Goal: Task Accomplishment & Management: Manage account settings

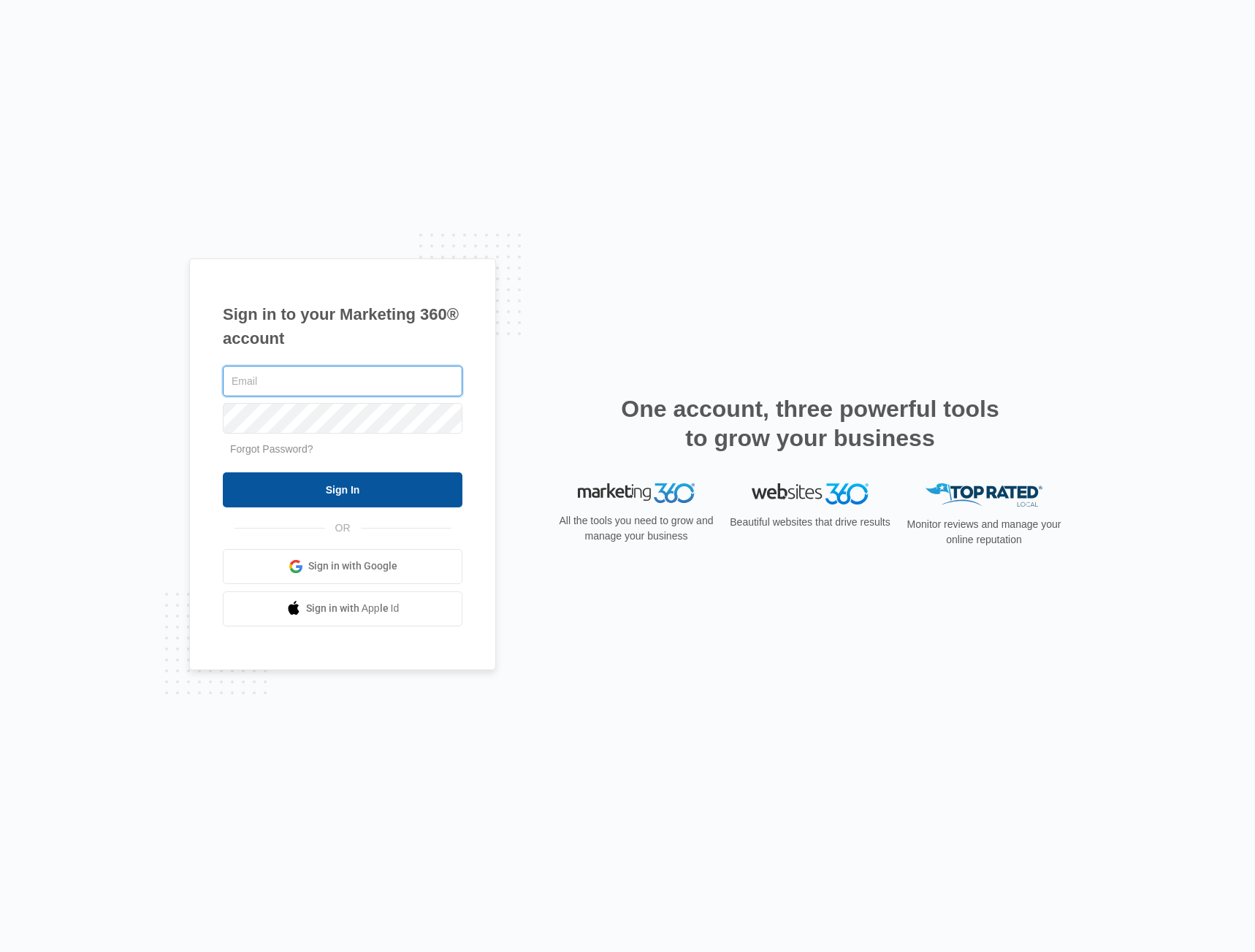
type input "[EMAIL_ADDRESS][DOMAIN_NAME]"
click at [342, 487] on input "Sign In" at bounding box center [342, 490] width 240 height 35
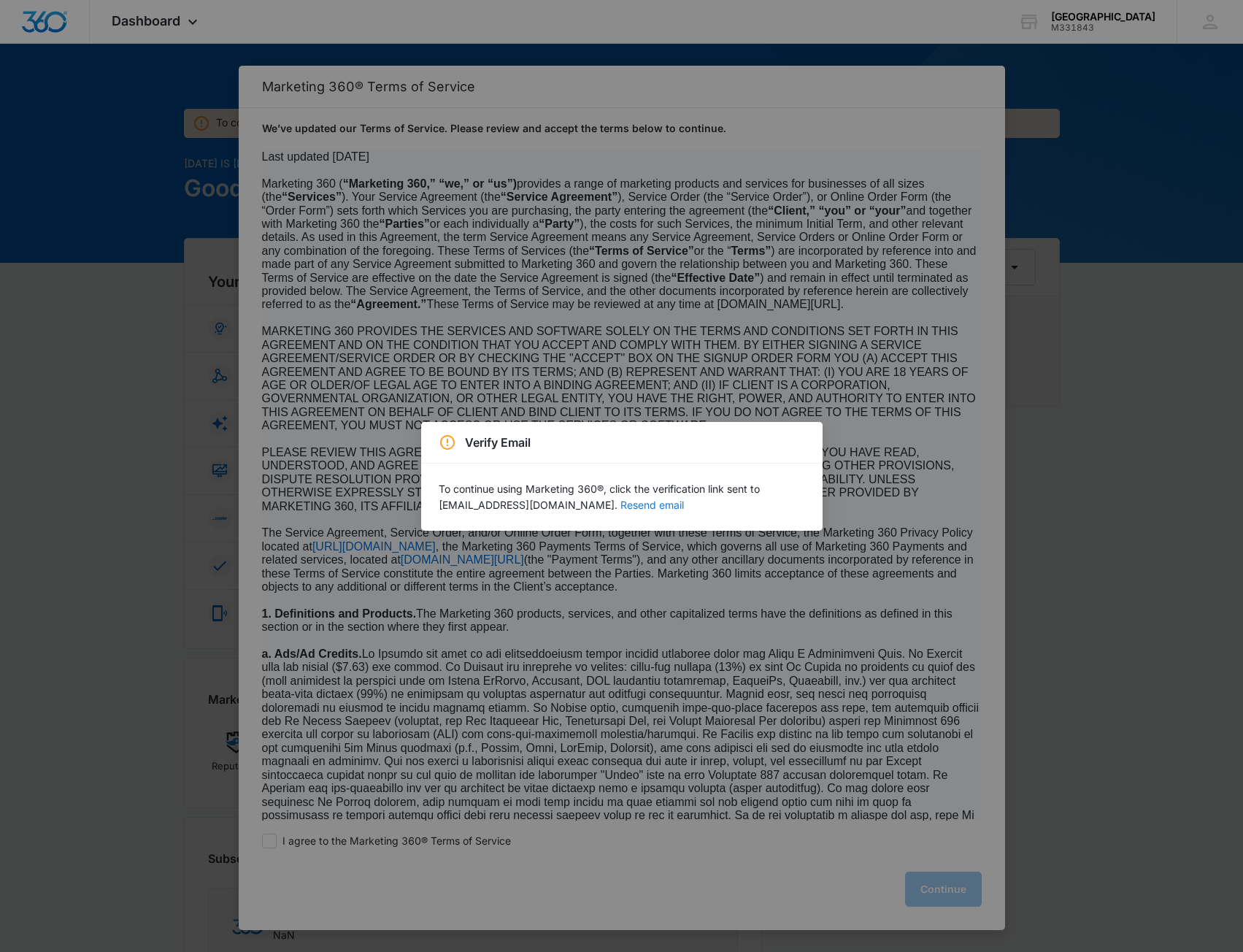
click at [684, 503] on button "Resend email" at bounding box center [653, 505] width 64 height 10
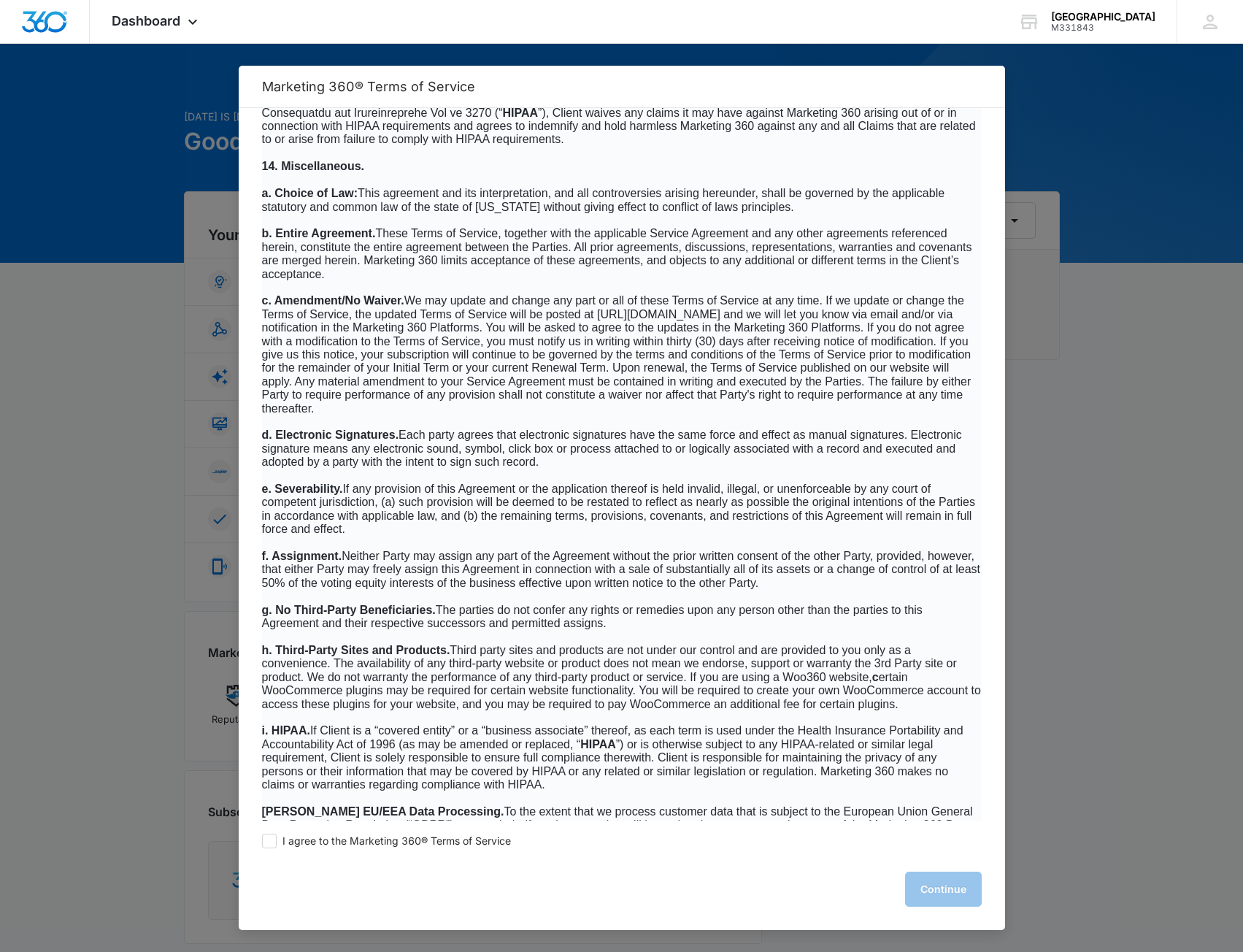
scroll to position [9064, 0]
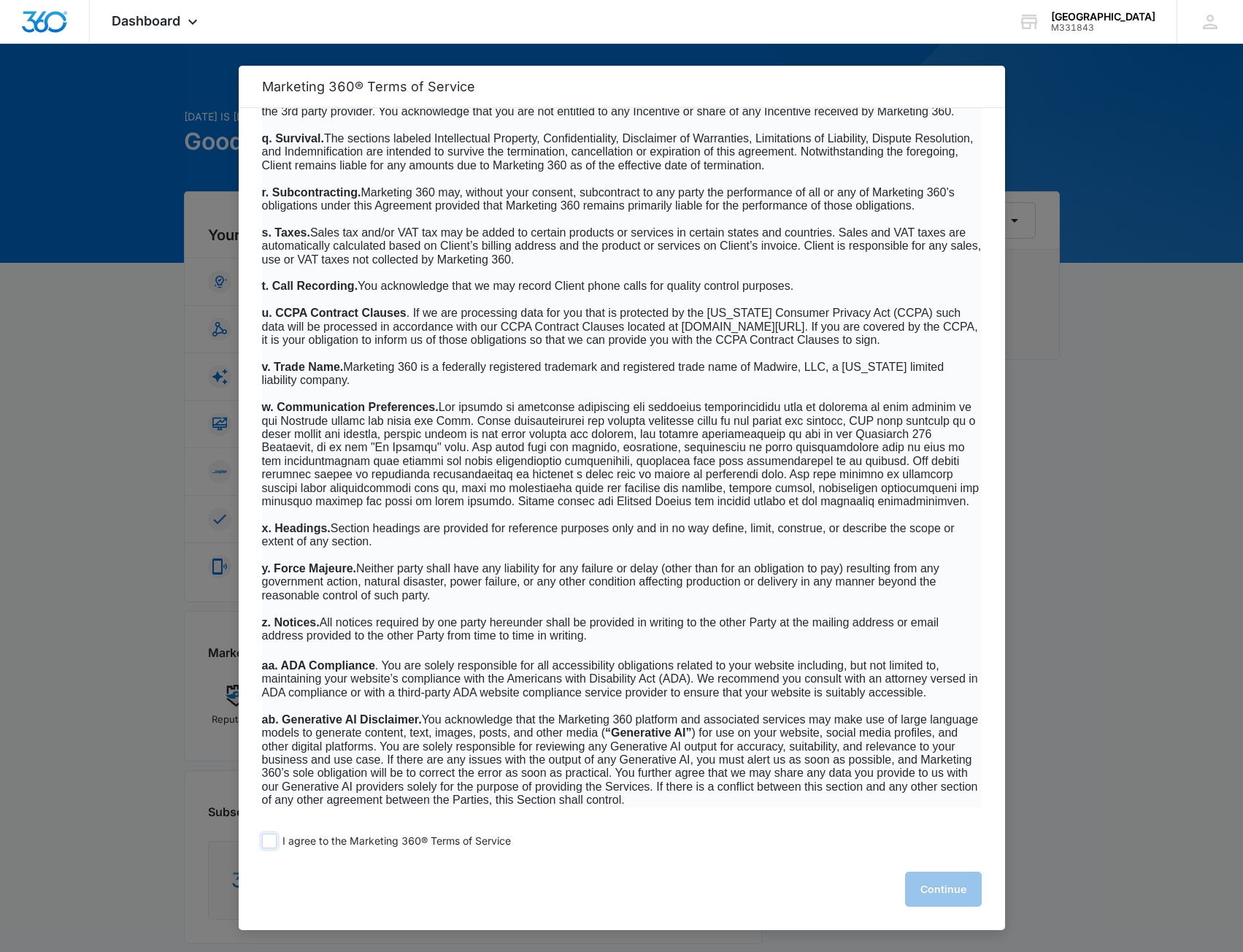
click at [264, 840] on span at bounding box center [270, 841] width 15 height 15
click at [264, 840] on input "I agree to the Marketing 360® Terms of Service" at bounding box center [270, 841] width 15 height 15
checkbox input "true"
click at [929, 886] on button "Continue" at bounding box center [944, 889] width 77 height 35
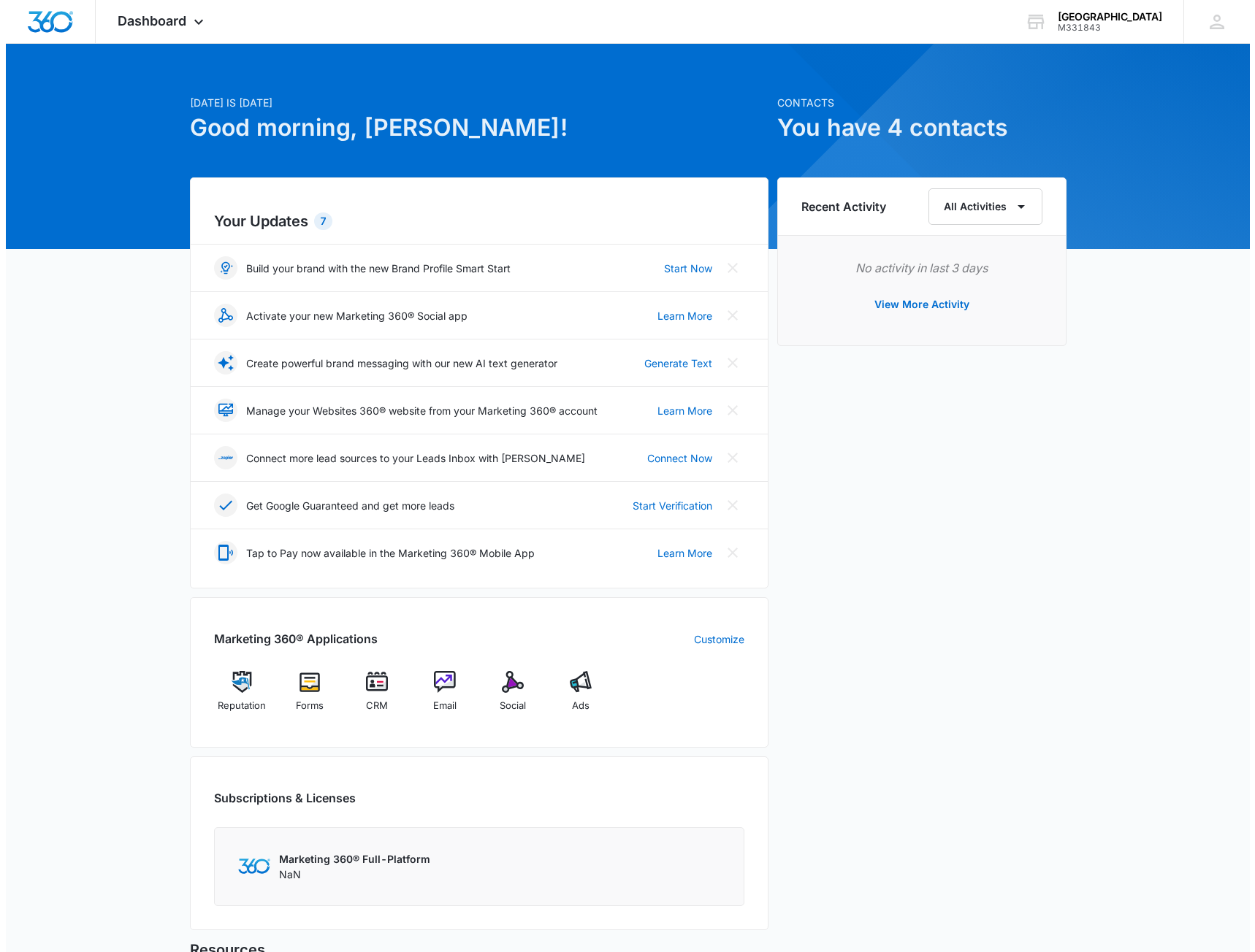
scroll to position [0, 0]
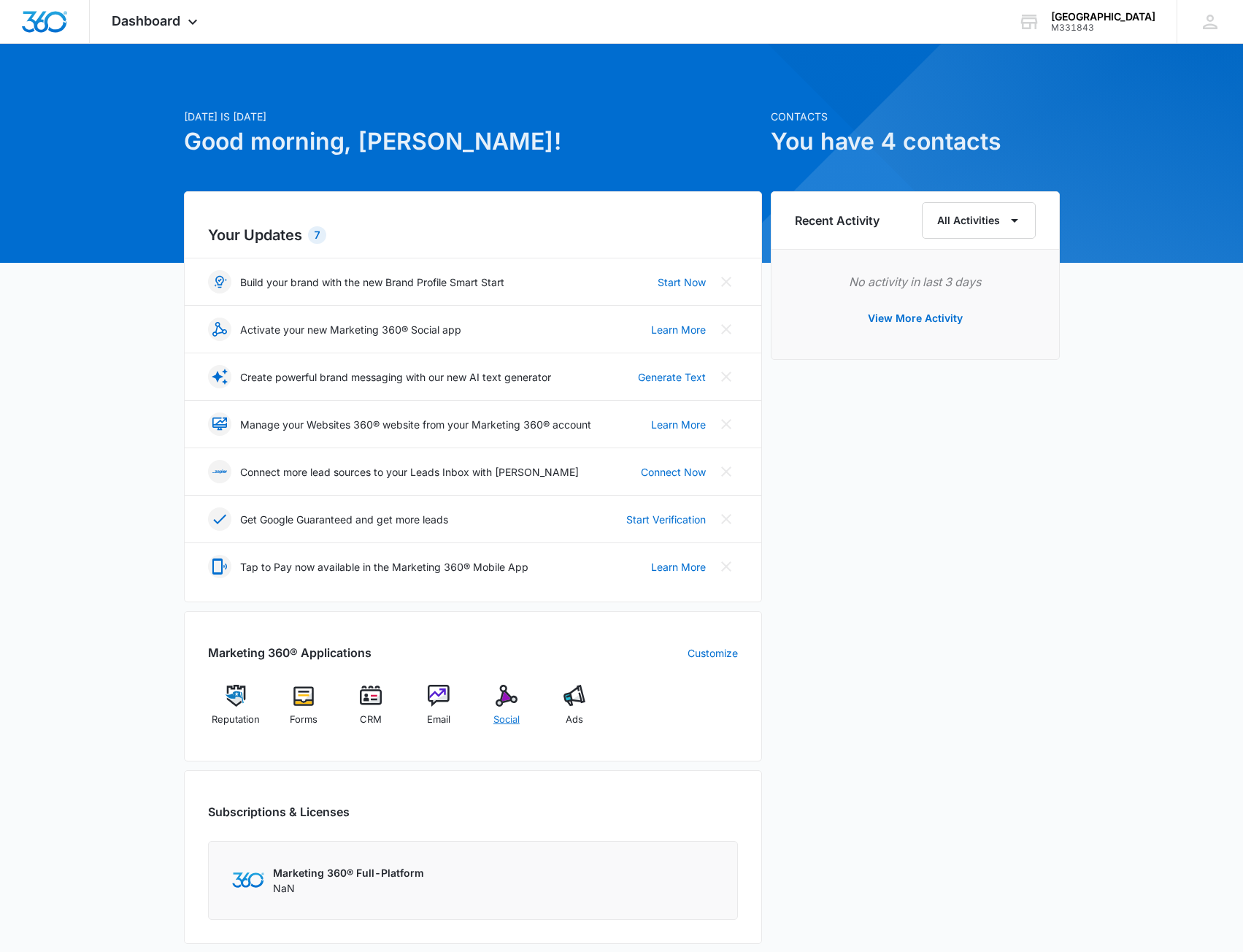
click at [494, 695] on div "Social" at bounding box center [507, 711] width 56 height 53
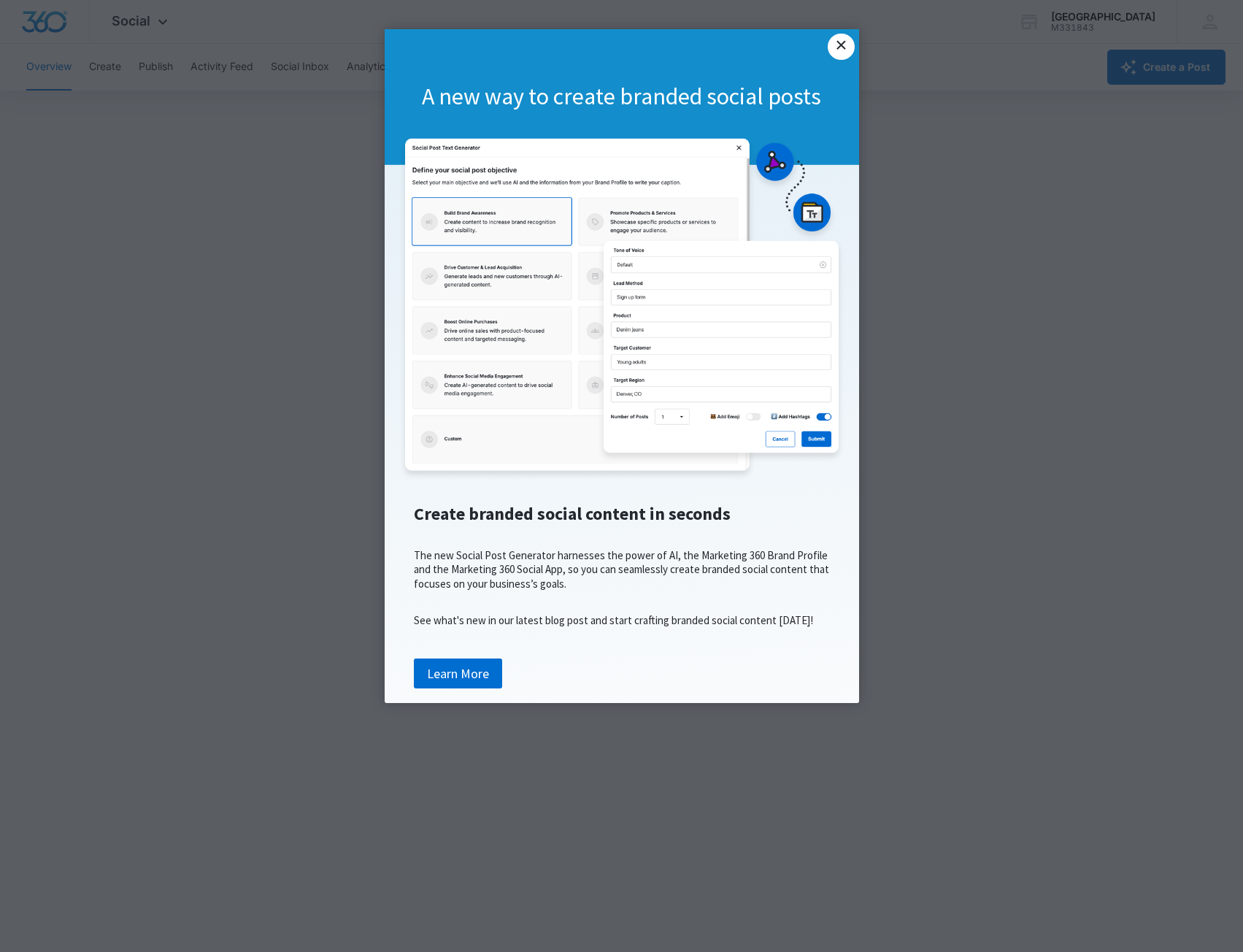
click at [847, 47] on link "×" at bounding box center [841, 47] width 26 height 26
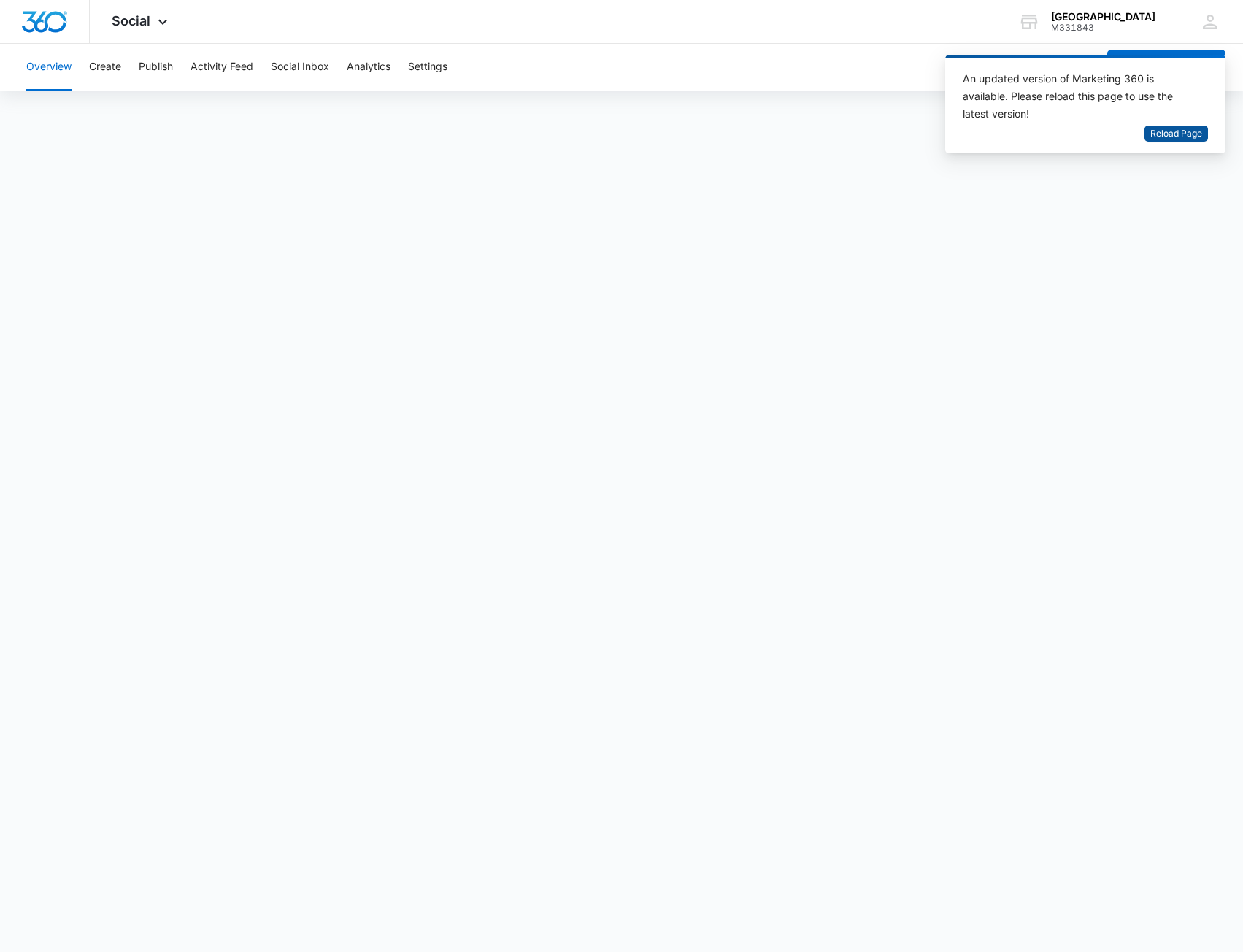
click at [1177, 133] on span "Reload Page" at bounding box center [1176, 133] width 52 height 14
